Goal: Task Accomplishment & Management: Manage account settings

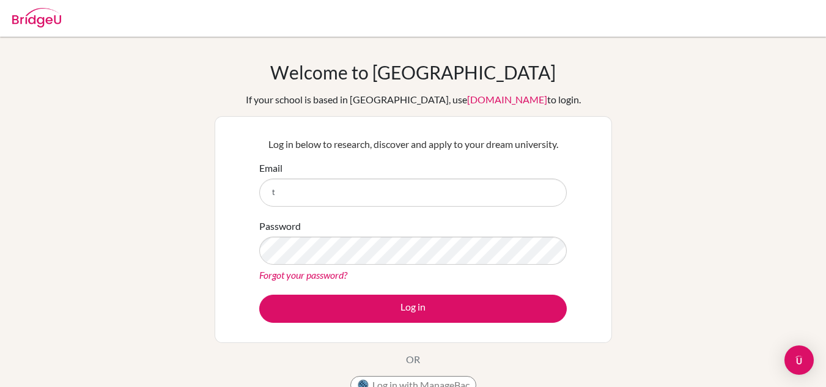
type input "[PERSON_NAME][EMAIL_ADDRESS][DOMAIN_NAME]"
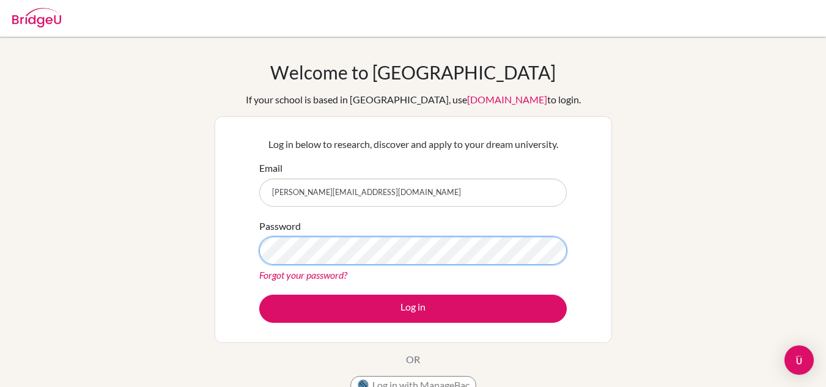
click at [259, 295] on button "Log in" at bounding box center [413, 309] width 308 height 28
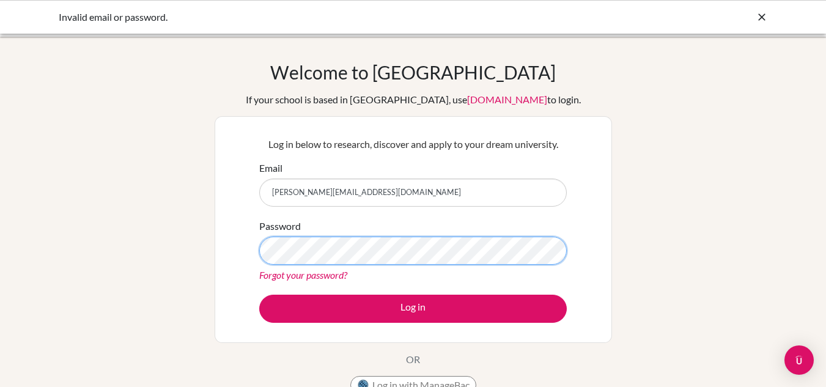
click at [259, 295] on button "Log in" at bounding box center [413, 309] width 308 height 28
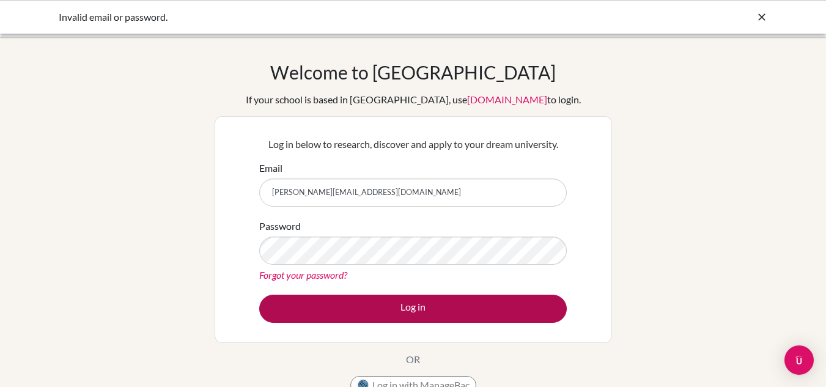
click at [448, 317] on button "Log in" at bounding box center [413, 309] width 308 height 28
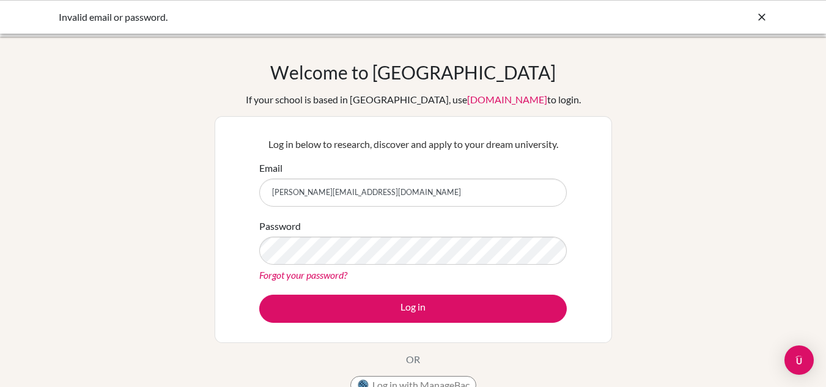
scroll to position [86, 0]
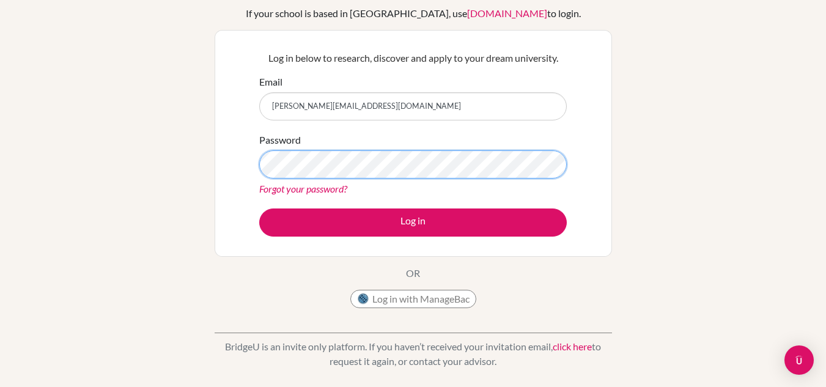
click at [259, 208] on button "Log in" at bounding box center [413, 222] width 308 height 28
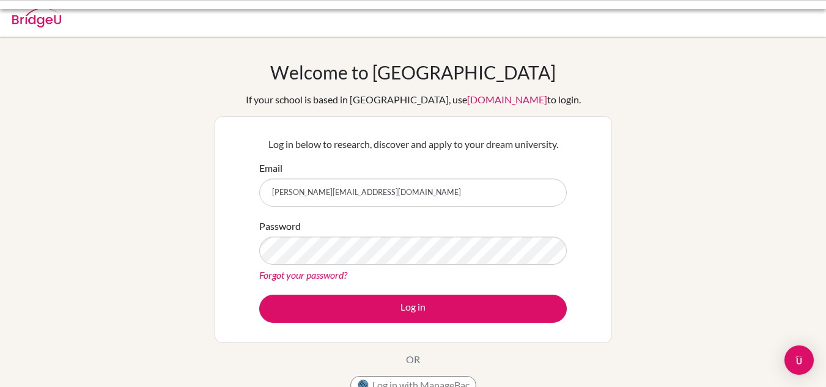
scroll to position [86, 0]
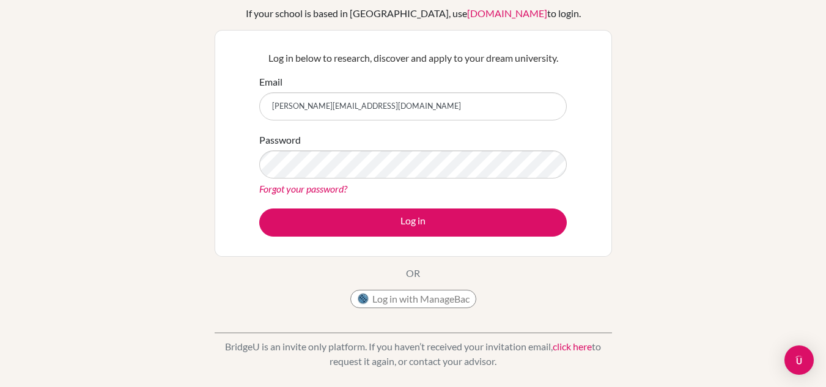
click at [416, 105] on input "[PERSON_NAME][EMAIL_ADDRESS][DOMAIN_NAME]" at bounding box center [413, 106] width 308 height 28
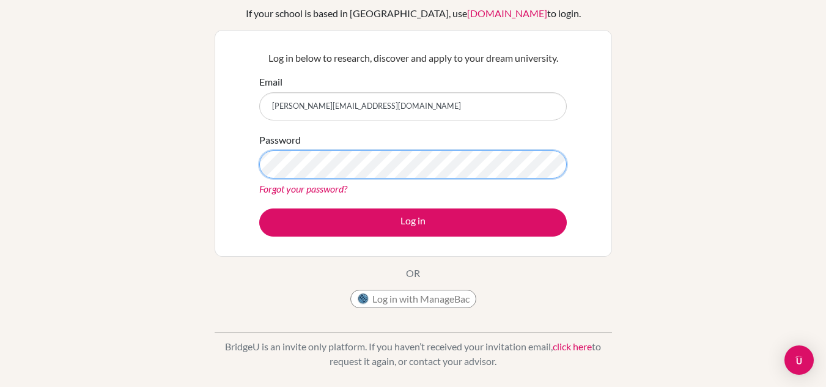
click at [259, 208] on button "Log in" at bounding box center [413, 222] width 308 height 28
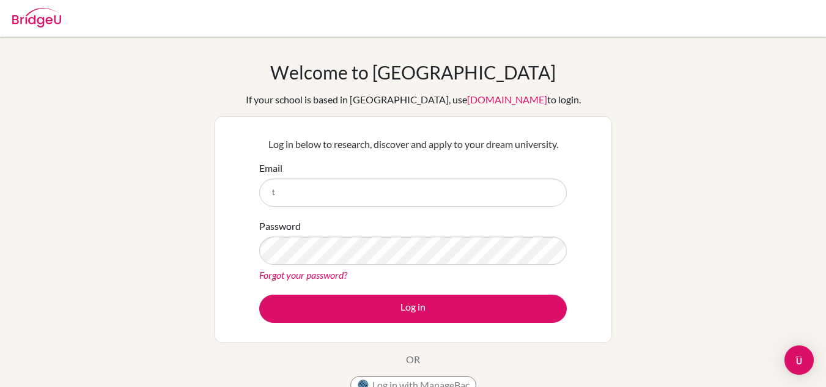
type input "[PERSON_NAME][EMAIL_ADDRESS][DOMAIN_NAME]"
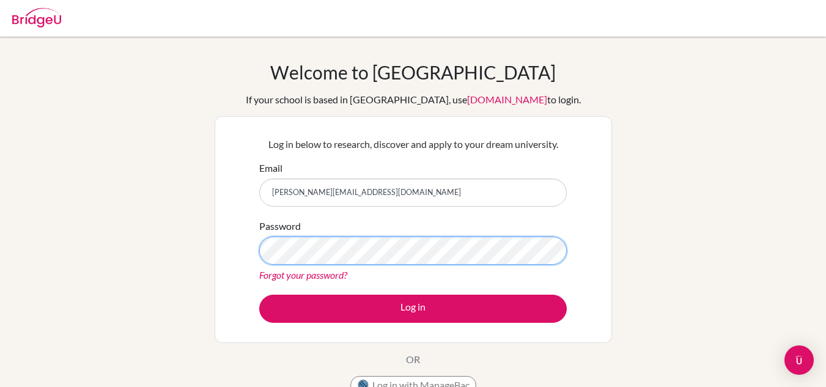
click at [259, 295] on button "Log in" at bounding box center [413, 309] width 308 height 28
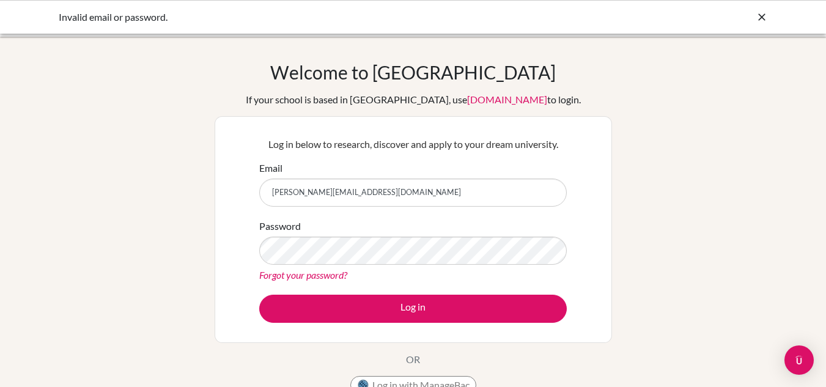
click at [469, 188] on input "tanaka.chandaengerwa@student.mcc.ac.zw" at bounding box center [413, 193] width 308 height 28
type input "t"
type input "[EMAIL_ADDRESS][DOMAIN_NAME]"
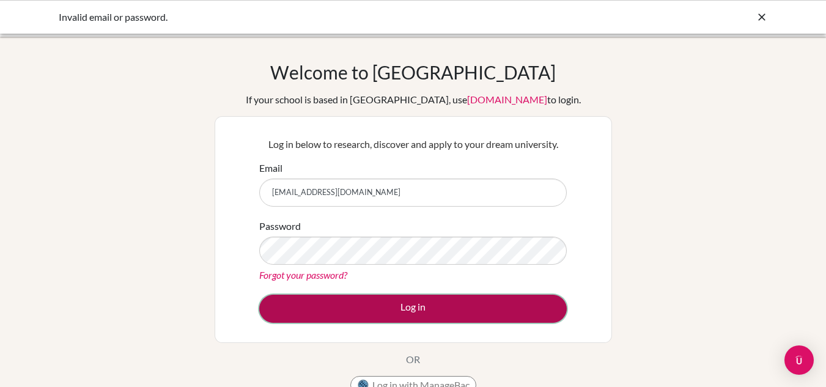
click at [301, 311] on button "Log in" at bounding box center [413, 309] width 308 height 28
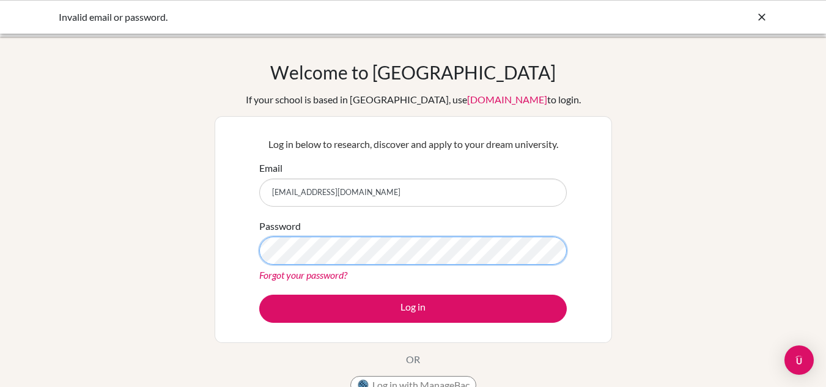
click at [259, 295] on button "Log in" at bounding box center [413, 309] width 308 height 28
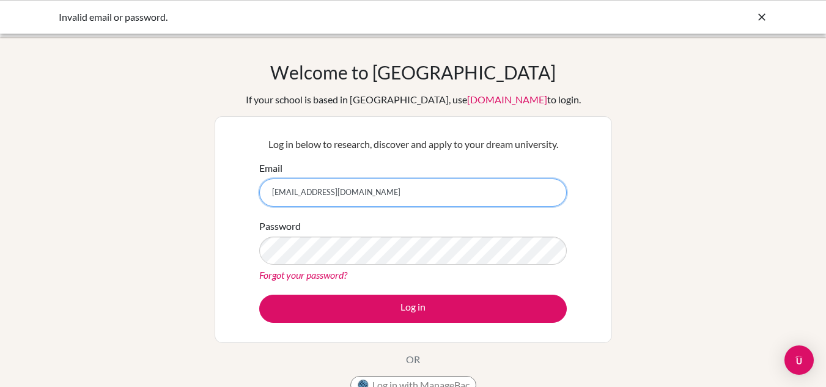
click at [458, 192] on input "[EMAIL_ADDRESS][DOMAIN_NAME]" at bounding box center [413, 193] width 308 height 28
type input "t"
type input "[PERSON_NAME][EMAIL_ADDRESS][DOMAIN_NAME]"
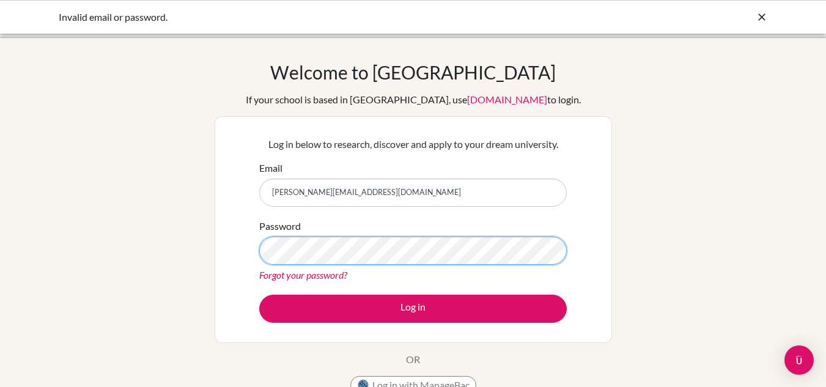
click at [259, 295] on button "Log in" at bounding box center [413, 309] width 308 height 28
